Goal: Check status: Check status

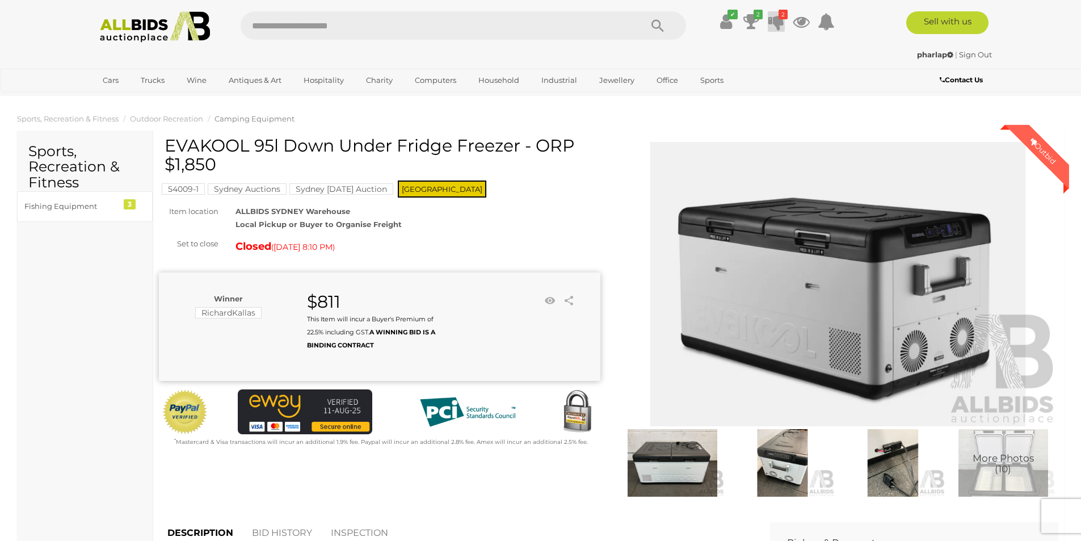
click at [772, 24] on icon at bounding box center [776, 21] width 16 height 20
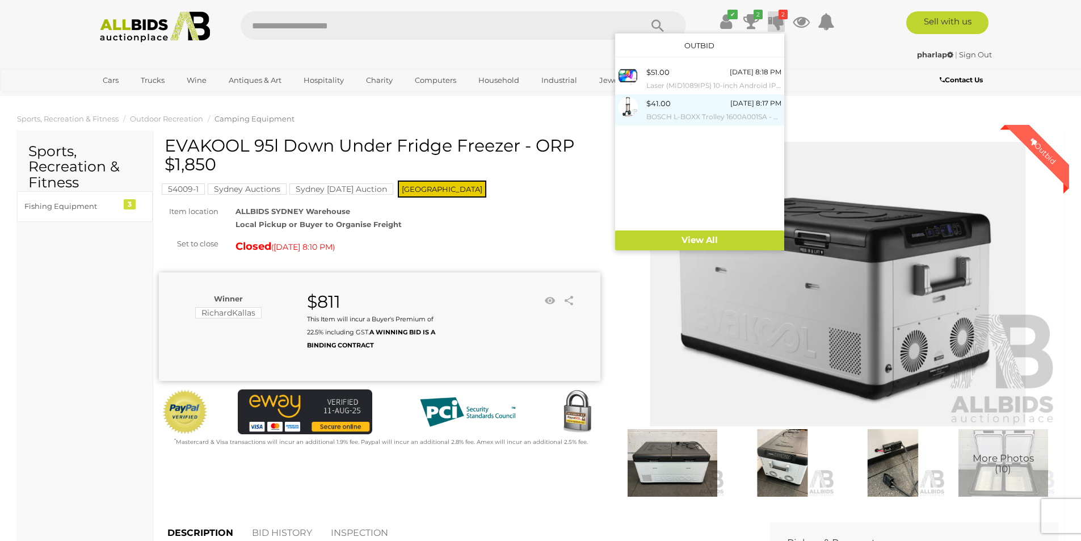
click at [697, 97] on div "$41.00 [DATE] 8:17 PM BOSCH L-BOXX Trolley 1600A001SA - RRP $209.00" at bounding box center [713, 110] width 135 height 26
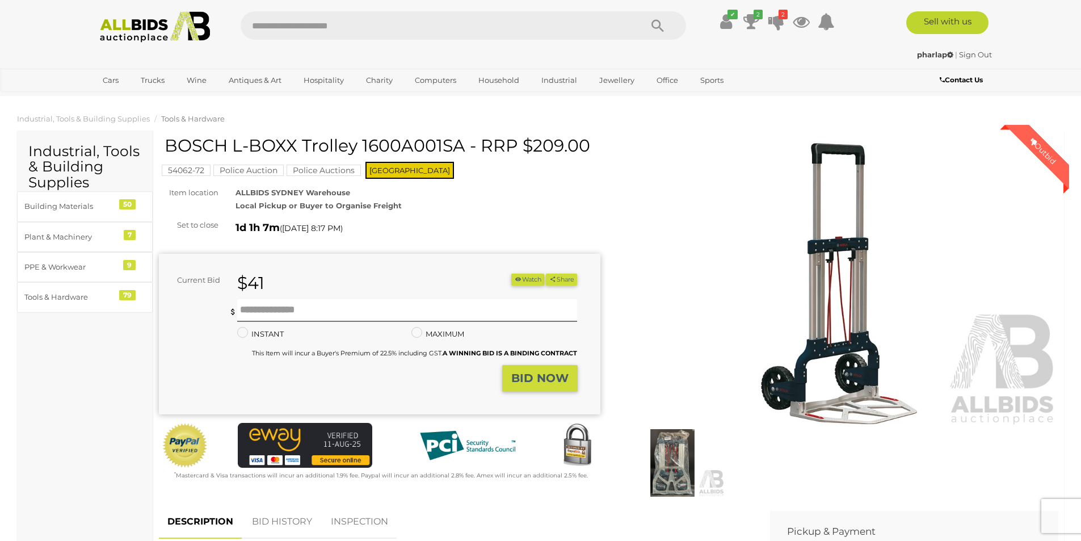
click at [279, 518] on link "BID HISTORY" at bounding box center [281, 521] width 77 height 33
